Goal: Task Accomplishment & Management: Complete application form

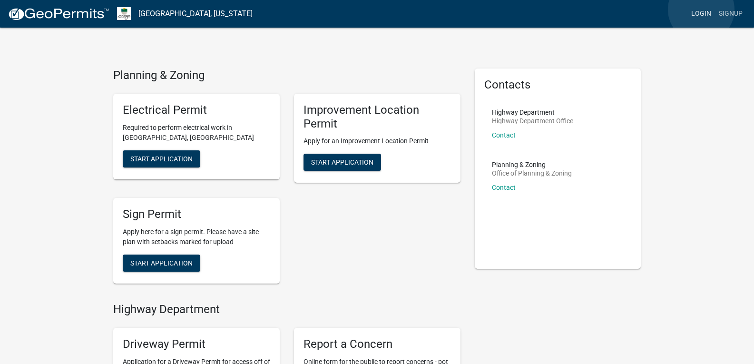
click at [701, 10] on link "Login" at bounding box center [701, 14] width 28 height 18
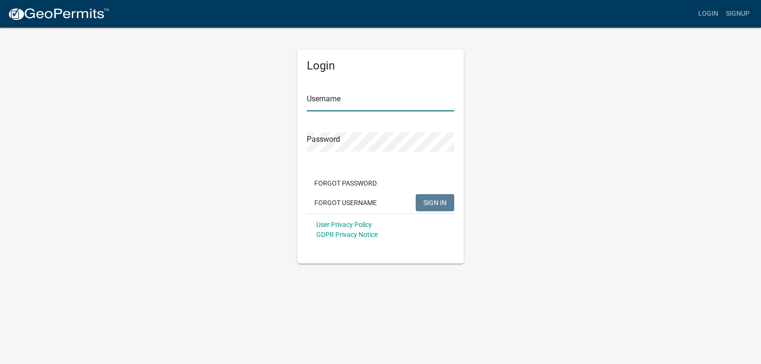
type input "Jasonmooney"
click at [433, 201] on span "SIGN IN" at bounding box center [434, 202] width 23 height 8
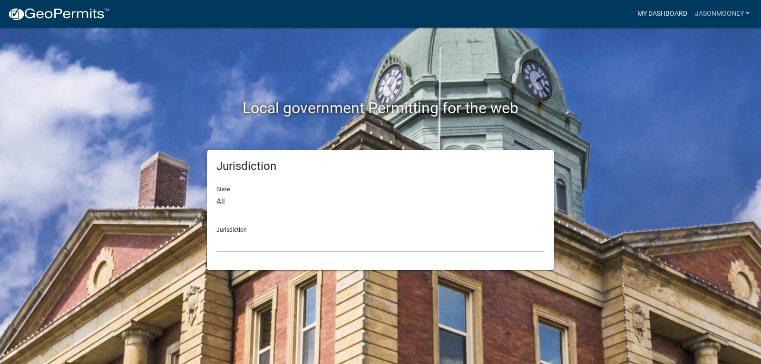
click at [662, 13] on link "My Dashboard" at bounding box center [662, 14] width 58 height 18
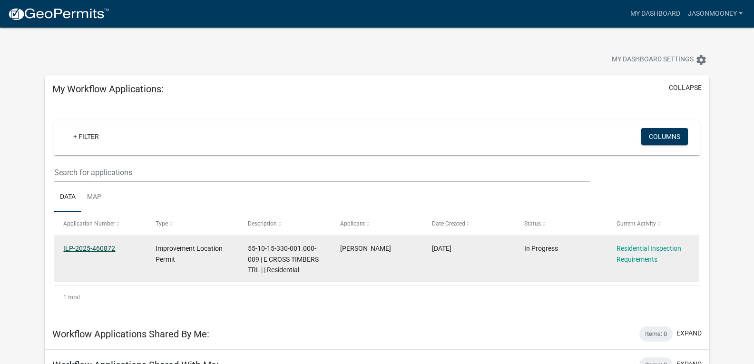
click at [100, 246] on link "ILP-2025-460872" at bounding box center [89, 248] width 52 height 8
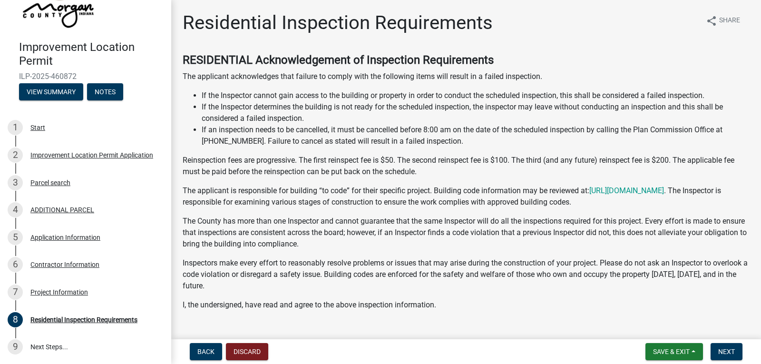
scroll to position [82, 0]
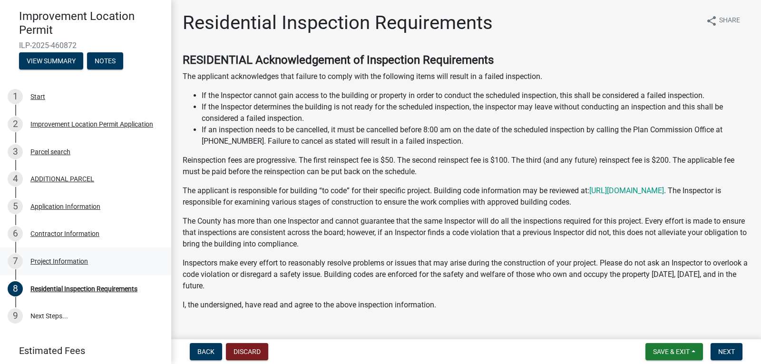
click at [84, 264] on div "Project Information" at bounding box center [59, 261] width 58 height 7
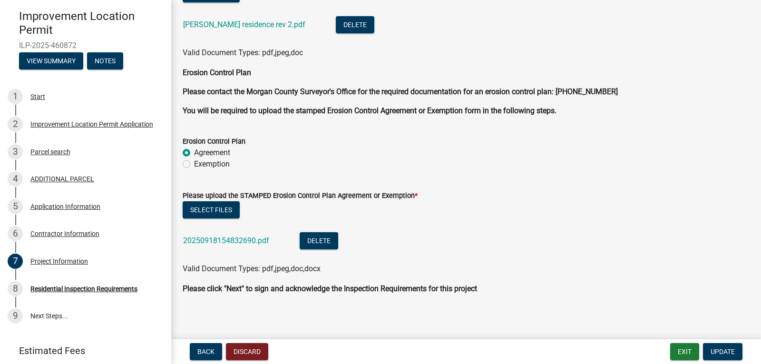
scroll to position [2289, 0]
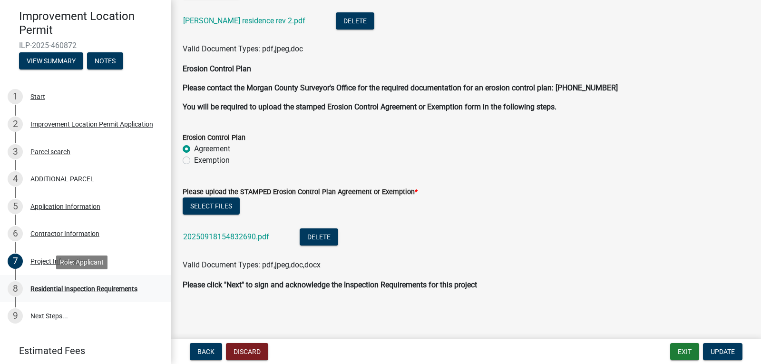
click at [109, 284] on div "8 Residential Inspection Requirements" at bounding box center [82, 288] width 148 height 15
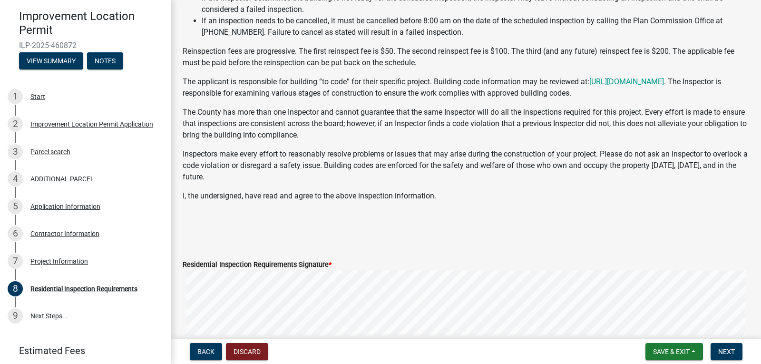
scroll to position [111, 0]
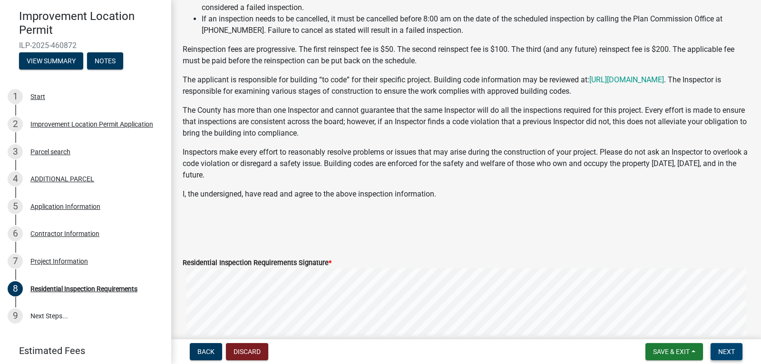
click at [729, 351] on span "Next" at bounding box center [726, 352] width 17 height 8
click at [291, 216] on p at bounding box center [466, 212] width 567 height 11
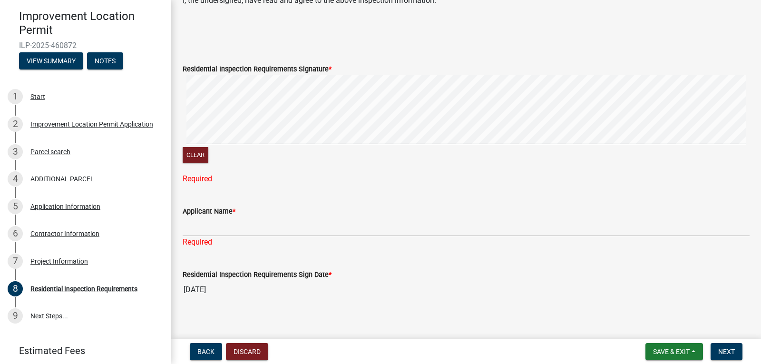
scroll to position [294, 0]
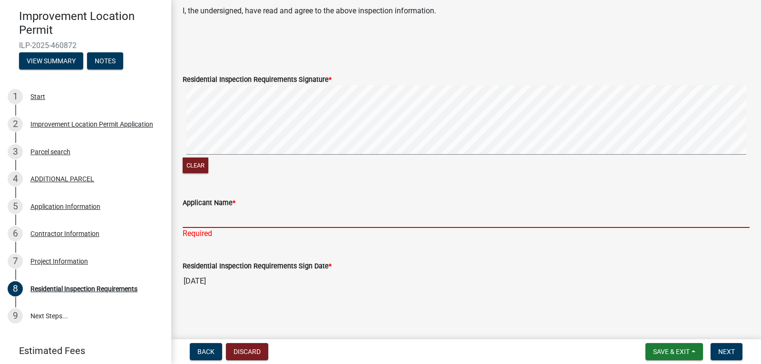
click at [198, 219] on input "Applicant Name *" at bounding box center [466, 217] width 567 height 19
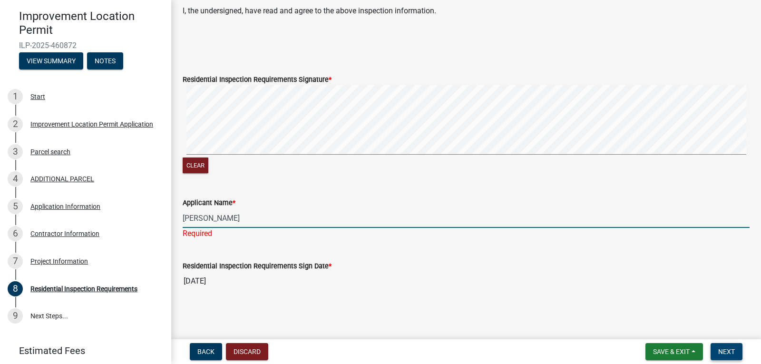
type input "[PERSON_NAME]"
click at [736, 347] on button "Next" at bounding box center [727, 351] width 32 height 17
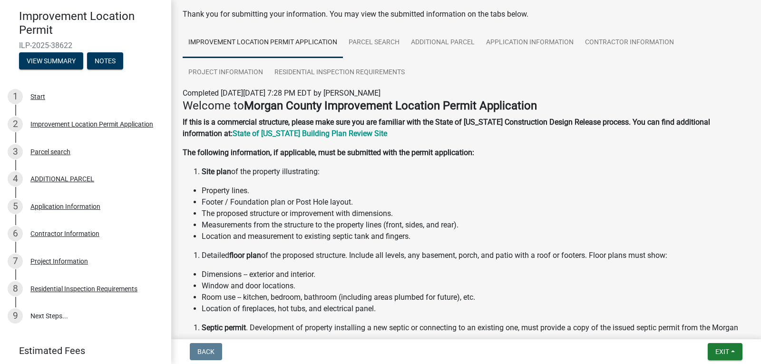
scroll to position [43, 0]
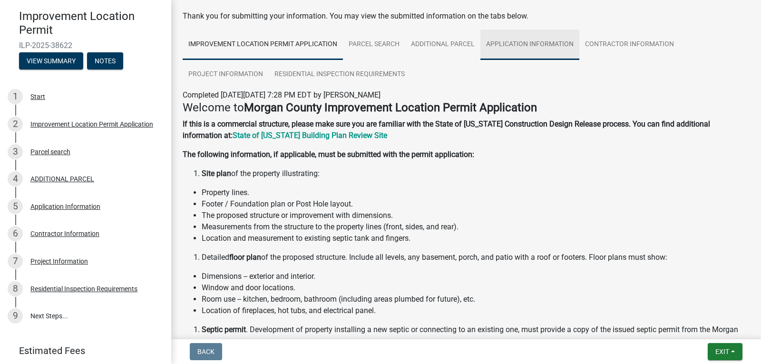
click at [537, 44] on link "Application Information" at bounding box center [529, 44] width 99 height 30
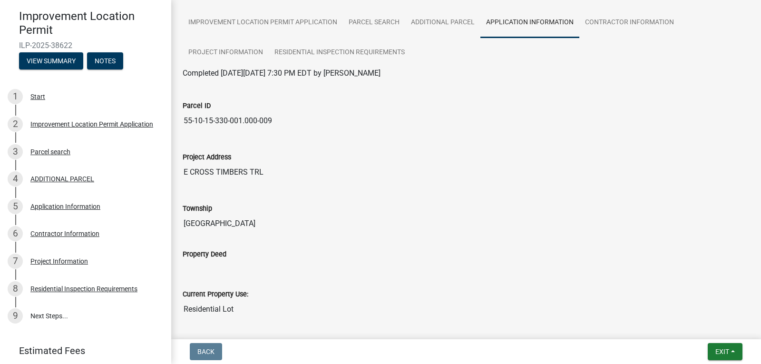
scroll to position [0, 0]
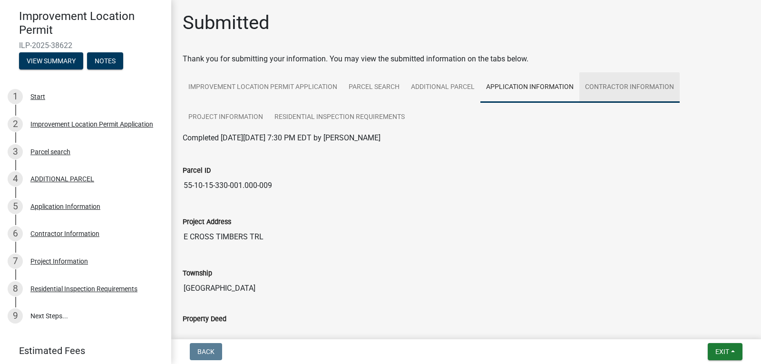
click at [641, 88] on link "Contractor Information" at bounding box center [629, 87] width 100 height 30
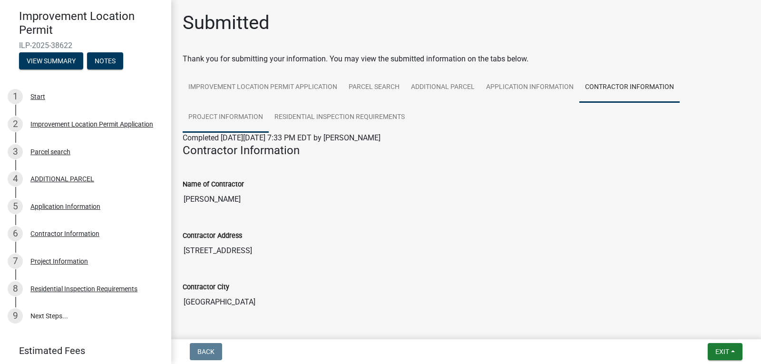
click at [244, 113] on link "Project Information" at bounding box center [226, 117] width 86 height 30
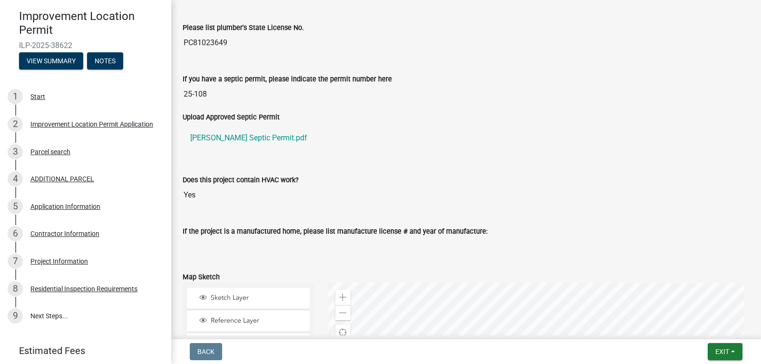
scroll to position [1397, 0]
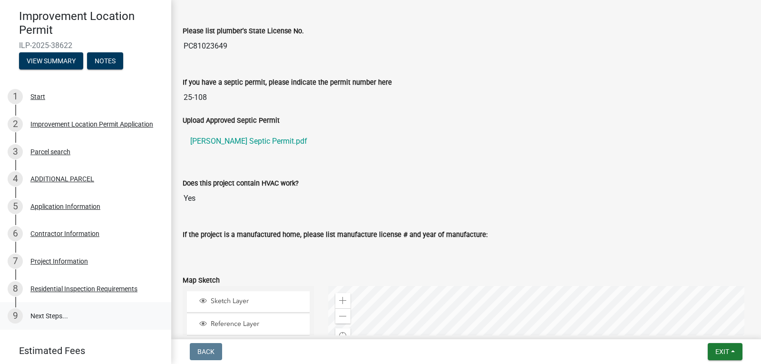
click at [54, 317] on link "9 Next Steps..." at bounding box center [85, 316] width 171 height 28
click at [46, 315] on link "9 Next Steps..." at bounding box center [85, 316] width 171 height 28
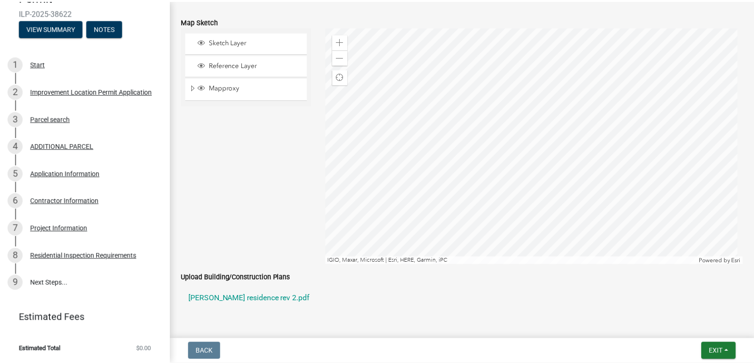
scroll to position [1807, 0]
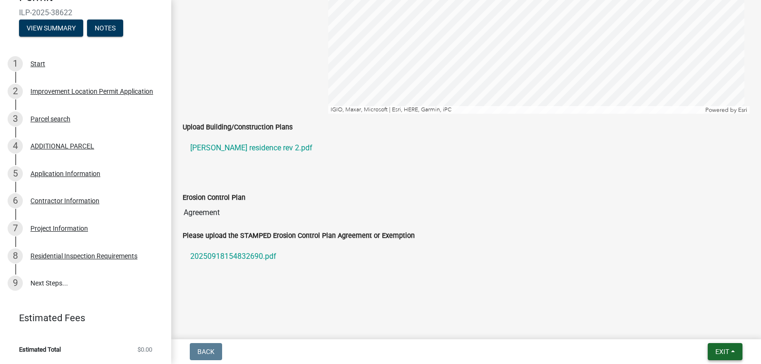
click at [723, 355] on span "Exit" at bounding box center [722, 352] width 14 height 8
click at [686, 326] on button "Save & Exit" at bounding box center [704, 326] width 76 height 23
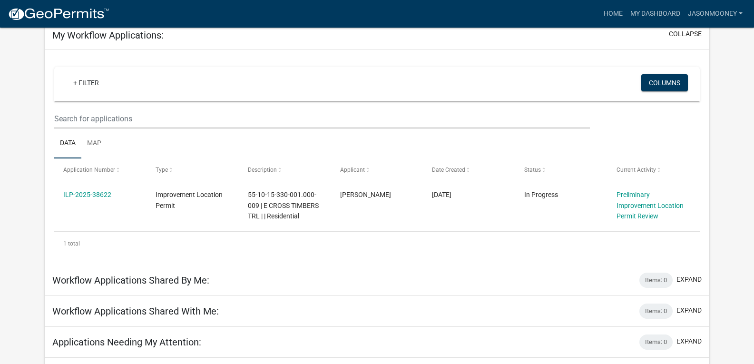
scroll to position [78, 0]
